Goal: Complete application form: Complete application form

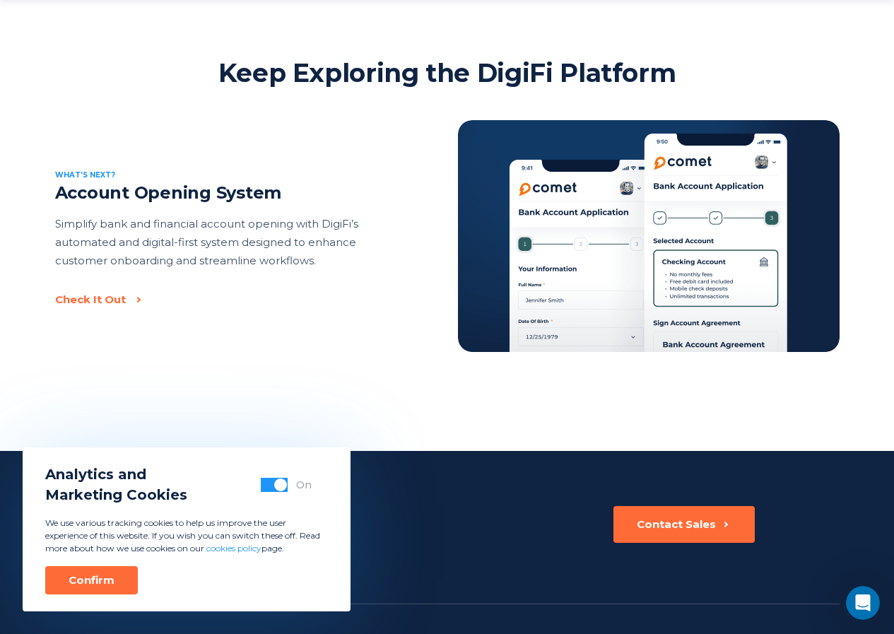
scroll to position [2969, 0]
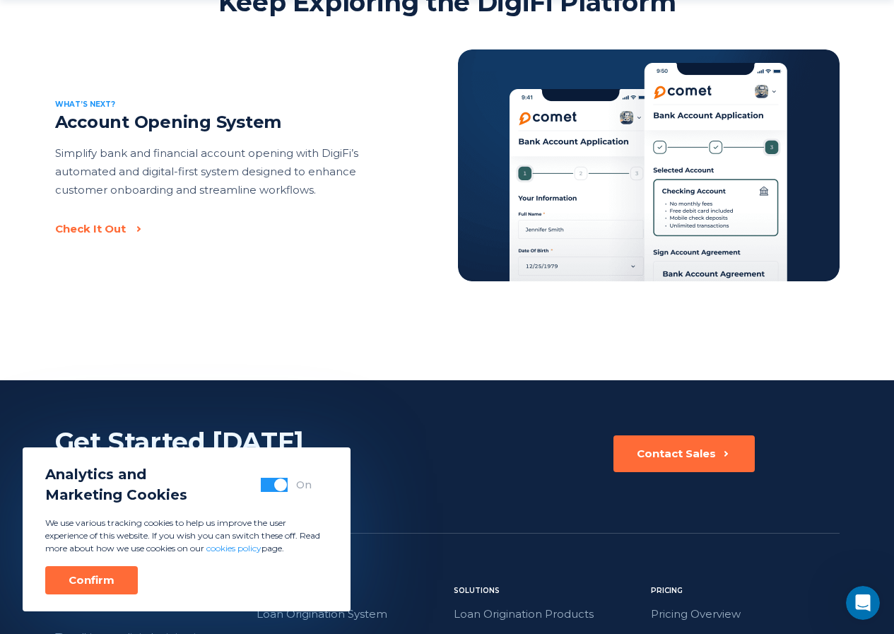
click at [279, 484] on span "button" at bounding box center [280, 485] width 13 height 13
click at [97, 585] on div "Confirm" at bounding box center [92, 580] width 46 height 14
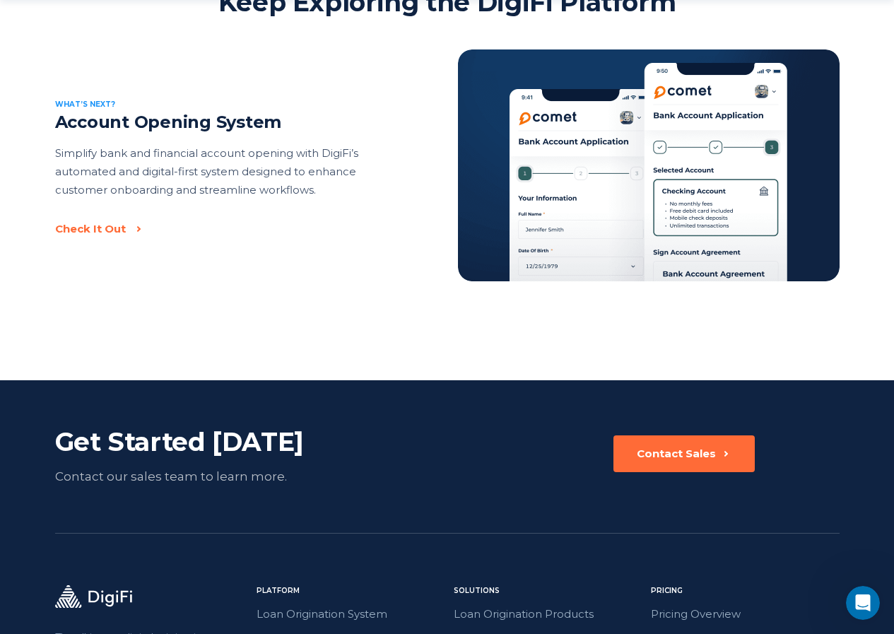
click at [375, 433] on div "Get Started [DATE] Contact our sales team to learn more. Contact Sales" at bounding box center [447, 456] width 785 height 61
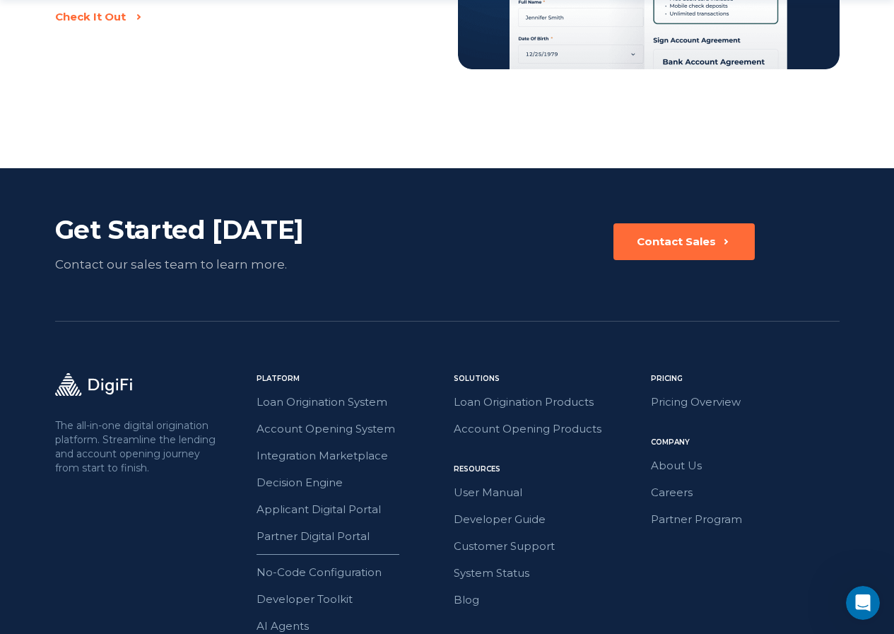
scroll to position [3266, 0]
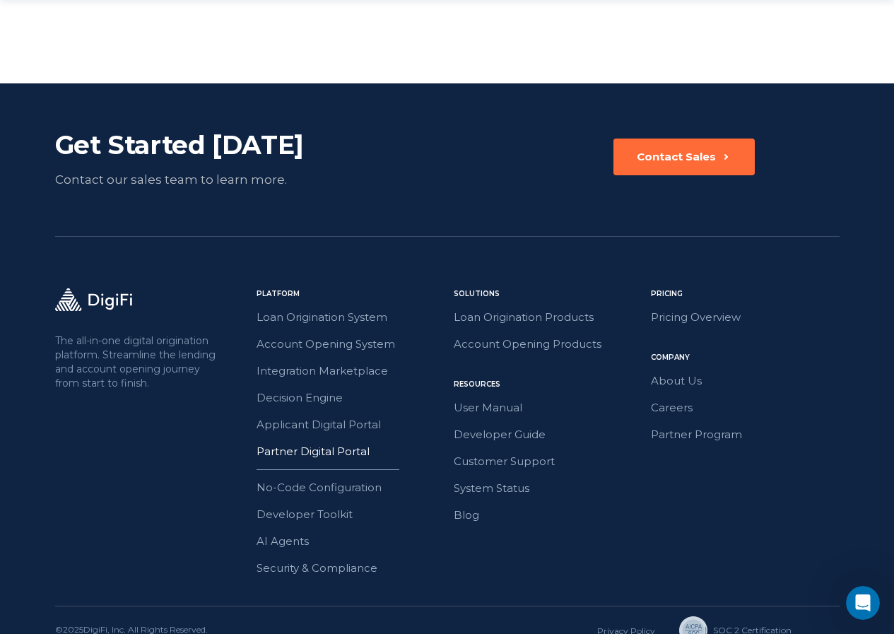
click at [308, 443] on link "Partner Digital Portal" at bounding box center [351, 452] width 189 height 18
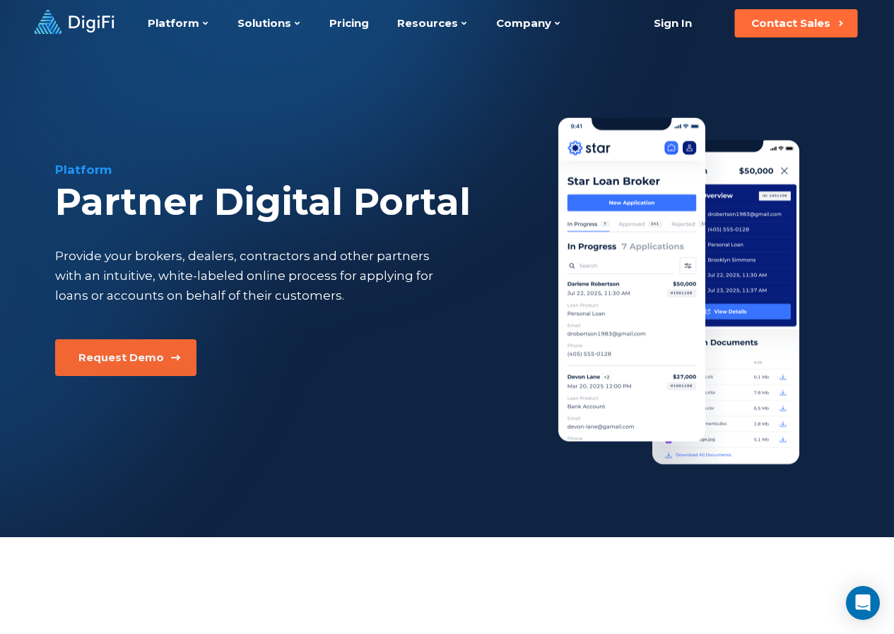
click at [138, 344] on button "Request Demo" at bounding box center [125, 357] width 141 height 37
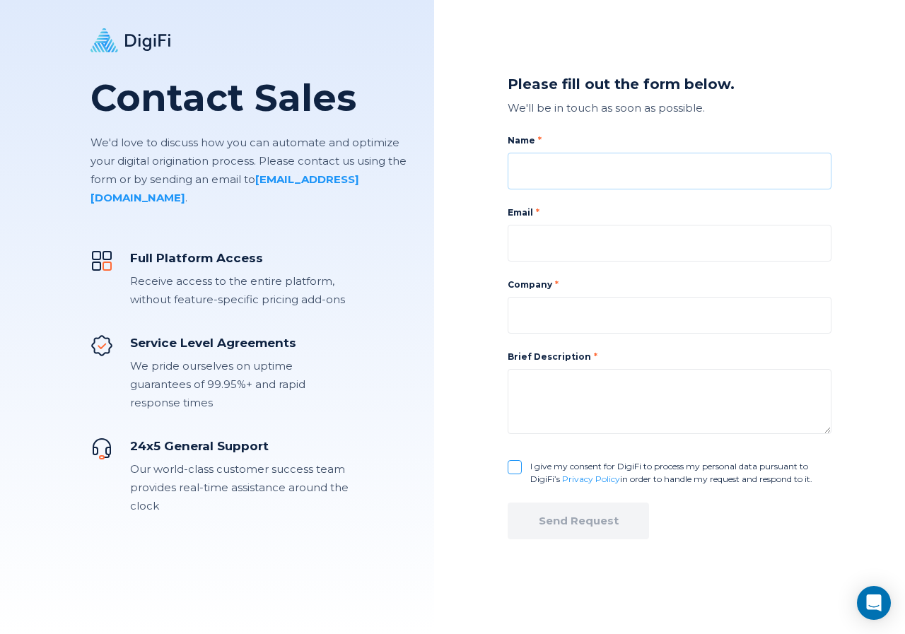
click at [551, 175] on input at bounding box center [670, 171] width 324 height 37
type input "[PERSON_NAME]"
type input "[EMAIL_ADDRESS][DOMAIN_NAME]"
click at [542, 293] on div "Company" at bounding box center [670, 306] width 324 height 55
click at [547, 315] on input at bounding box center [670, 315] width 324 height 37
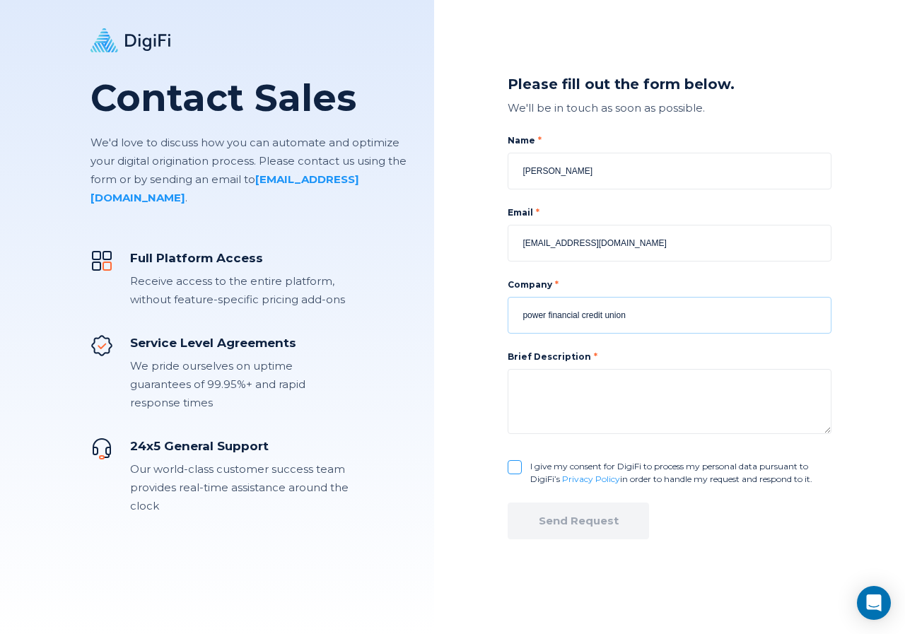
type input "power financial credit union"
click at [515, 471] on div "Name [PERSON_NAME] Email [EMAIL_ADDRESS][DOMAIN_NAME] Company power financial c…" at bounding box center [670, 309] width 324 height 351
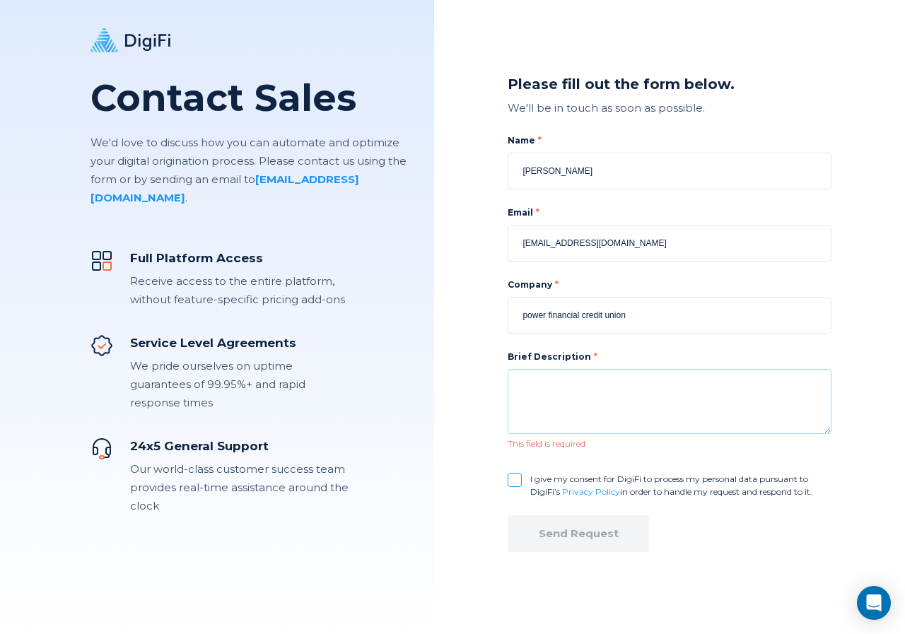
click at [563, 395] on textarea at bounding box center [670, 401] width 324 height 65
click at [518, 469] on div "Name roberto blandon Email rblandon@powerfi.org Company power financial credit …" at bounding box center [670, 316] width 324 height 364
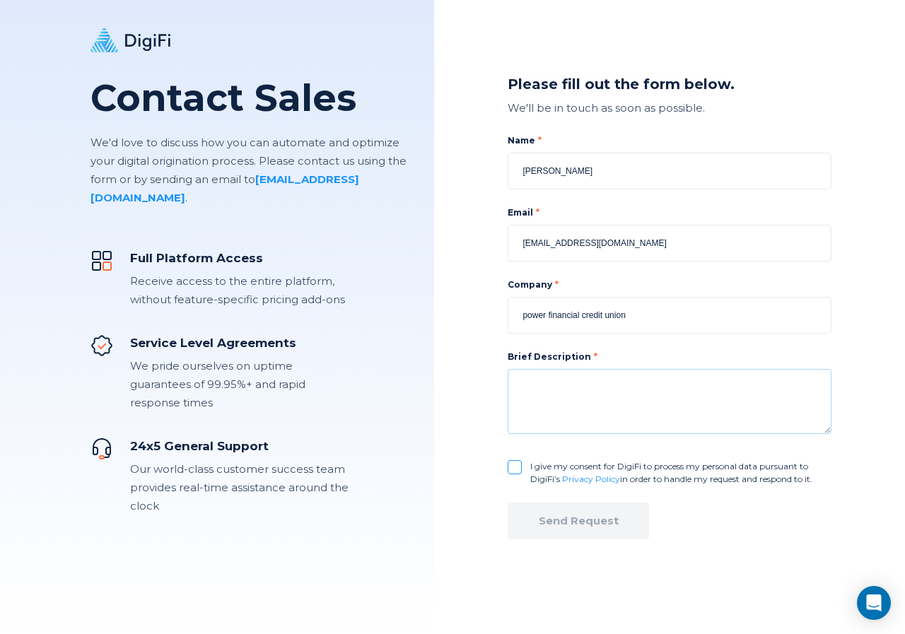
click at [554, 413] on textarea at bounding box center [670, 401] width 324 height 65
click at [508, 469] on div "Name roberto blandon Email rblandon@powerfi.org Company power financial credit …" at bounding box center [670, 309] width 324 height 351
click at [532, 395] on textarea at bounding box center [670, 401] width 324 height 65
click at [532, 390] on textarea at bounding box center [670, 401] width 324 height 65
type textarea "Commercial Lender for a Florida based credit union"
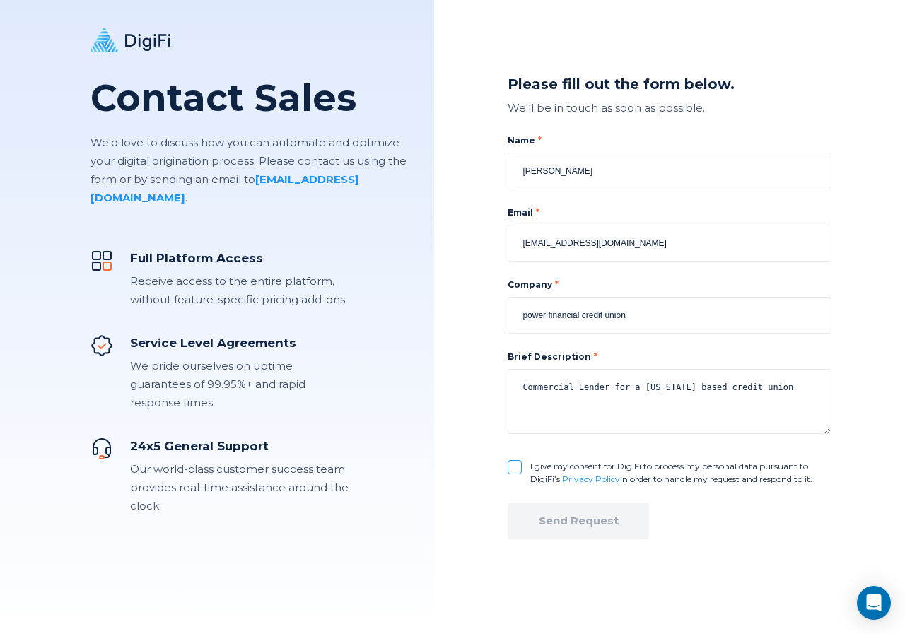
click at [519, 469] on input "I give my consent for DigiFi to process my personal data pursuant to DigiFi’s P…" at bounding box center [515, 467] width 14 height 14
checkbox input "true"
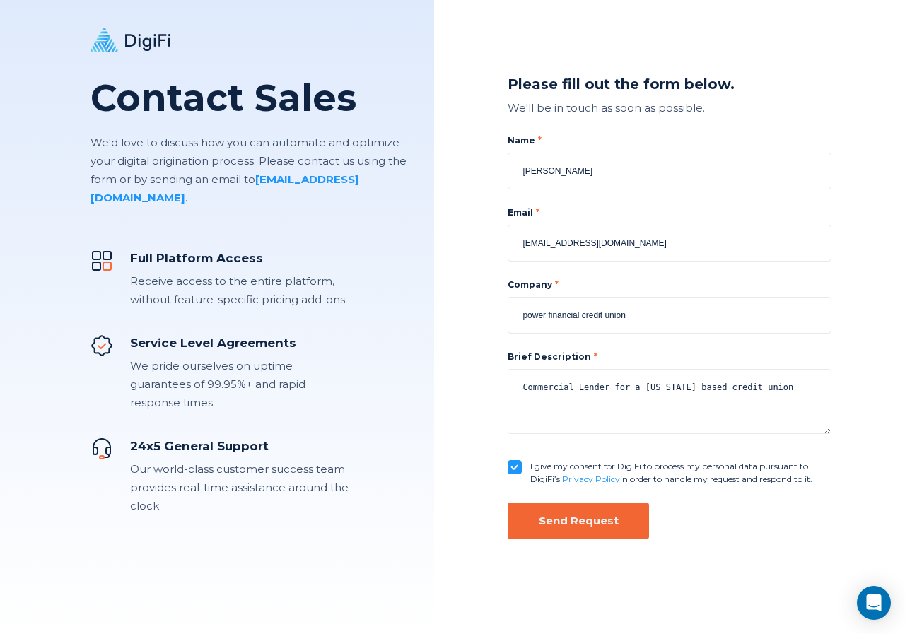
click at [547, 521] on div "Send Request" at bounding box center [579, 521] width 80 height 14
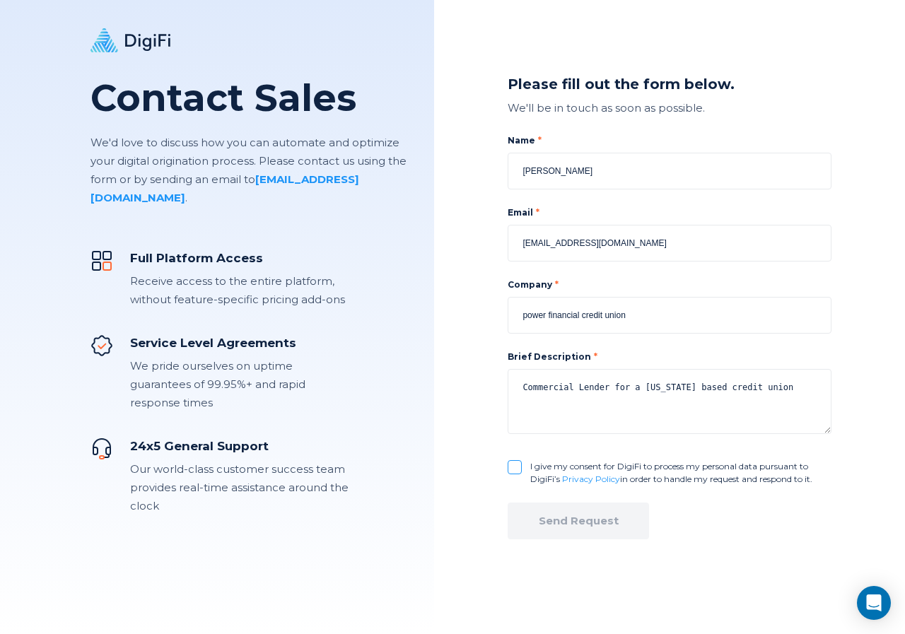
checkbox input "false"
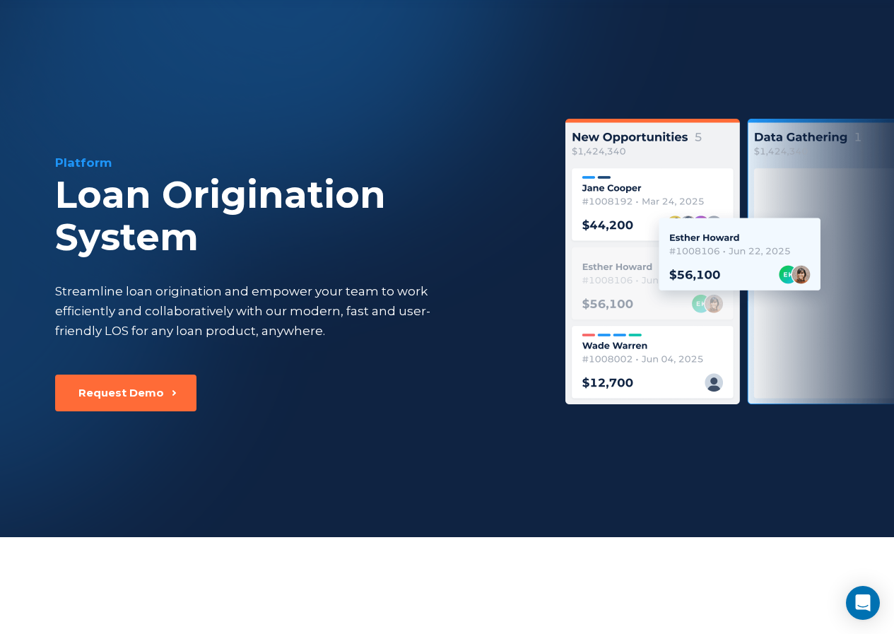
scroll to position [3266, 0]
